Goal: Information Seeking & Learning: Understand process/instructions

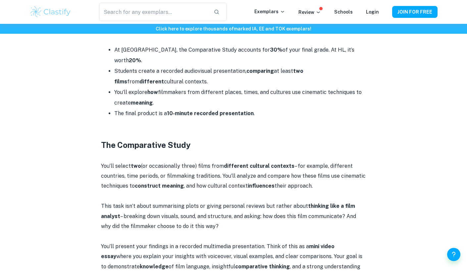
scroll to position [281, 0]
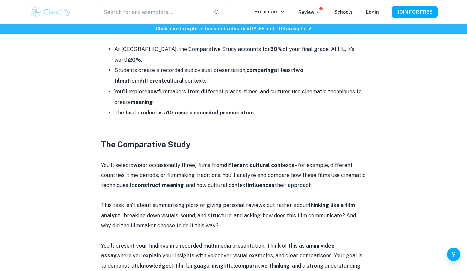
click at [157, 167] on p "You’ll select two (or occasionally three) films from different cultural context…" at bounding box center [233, 176] width 265 height 30
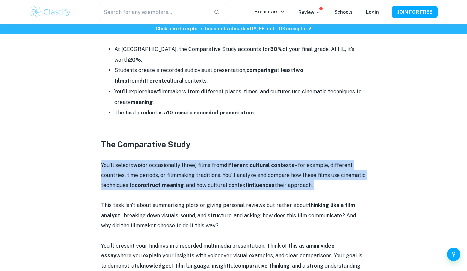
click at [157, 167] on p "You’ll select two (or occasionally three) films from different cultural context…" at bounding box center [233, 176] width 265 height 30
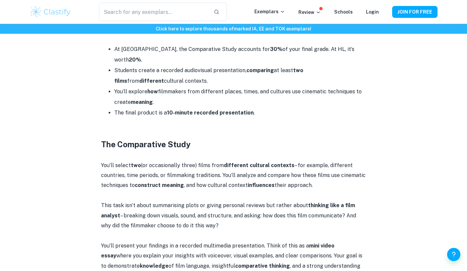
click at [157, 167] on p "You’ll select two (or occasionally three) films from different cultural context…" at bounding box center [233, 176] width 265 height 30
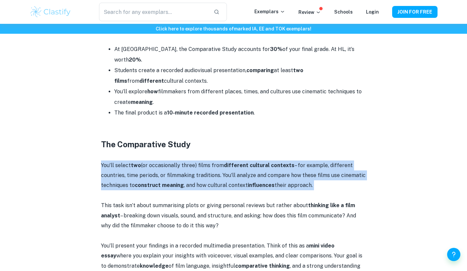
click at [157, 167] on p "You’ll select two (or occasionally three) films from different cultural context…" at bounding box center [233, 176] width 265 height 30
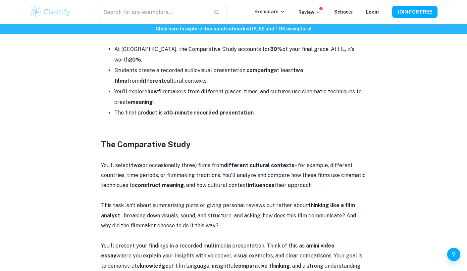
click at [157, 167] on p "You’ll select two (or occasionally three) films from different cultural context…" at bounding box center [233, 176] width 265 height 30
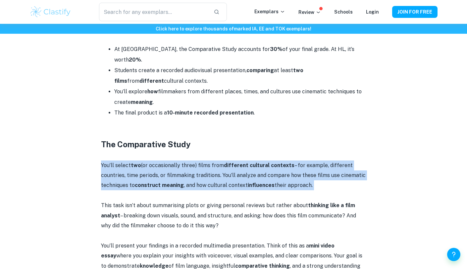
click at [157, 167] on p "You’ll select two (or occasionally three) films from different cultural context…" at bounding box center [233, 176] width 265 height 30
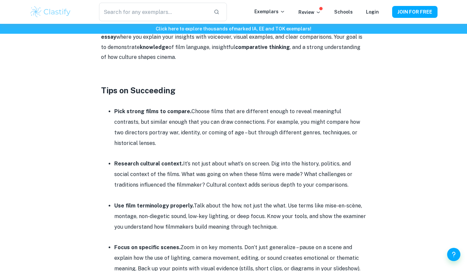
scroll to position [502, 0]
